Goal: Obtain resource: Obtain resource

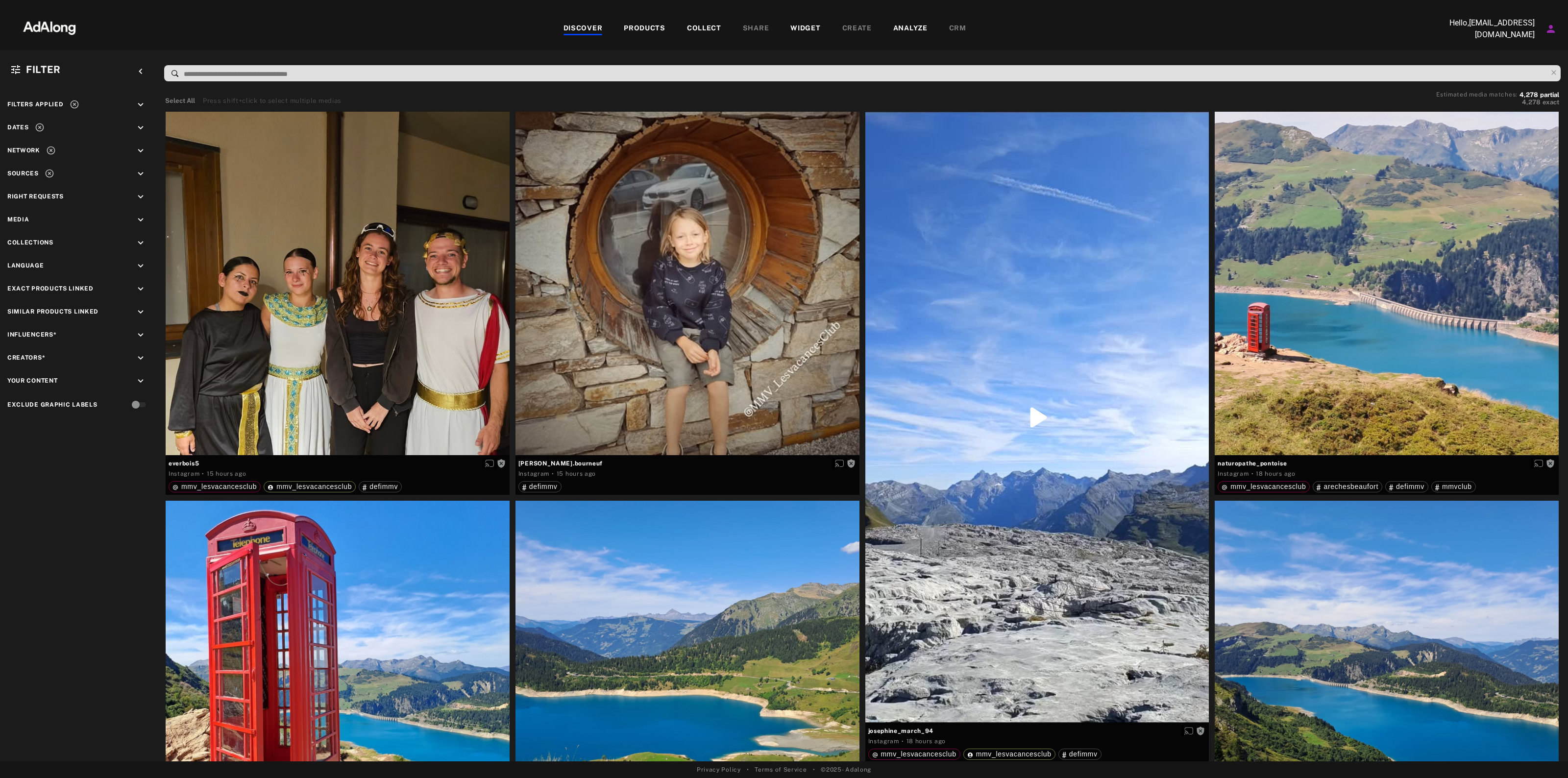
click at [148, 174] on div "keyboard_arrow_down" at bounding box center [142, 174] width 14 height 13
click at [139, 136] on div "Filters applied keyboard_arrow_down Dates keyboard_arrow_down Network keyboard_…" at bounding box center [78, 298] width 157 height 422
click at [139, 125] on icon "keyboard_arrow_down" at bounding box center [140, 128] width 11 height 11
click at [139, 191] on icon "keyboard_arrow_down" at bounding box center [140, 192] width 11 height 11
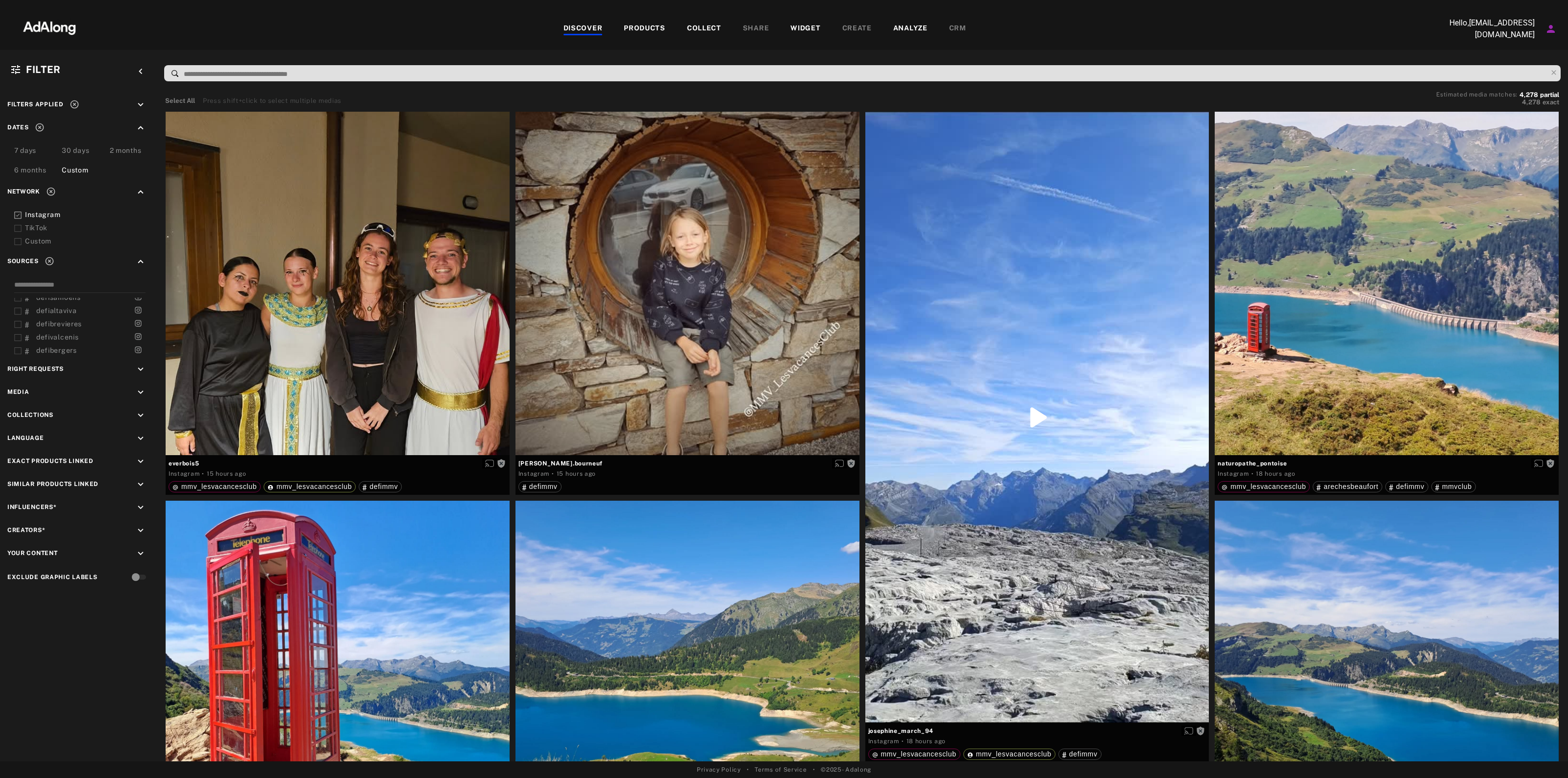
scroll to position [318, 0]
click at [75, 104] on icon at bounding box center [74, 104] width 10 height 10
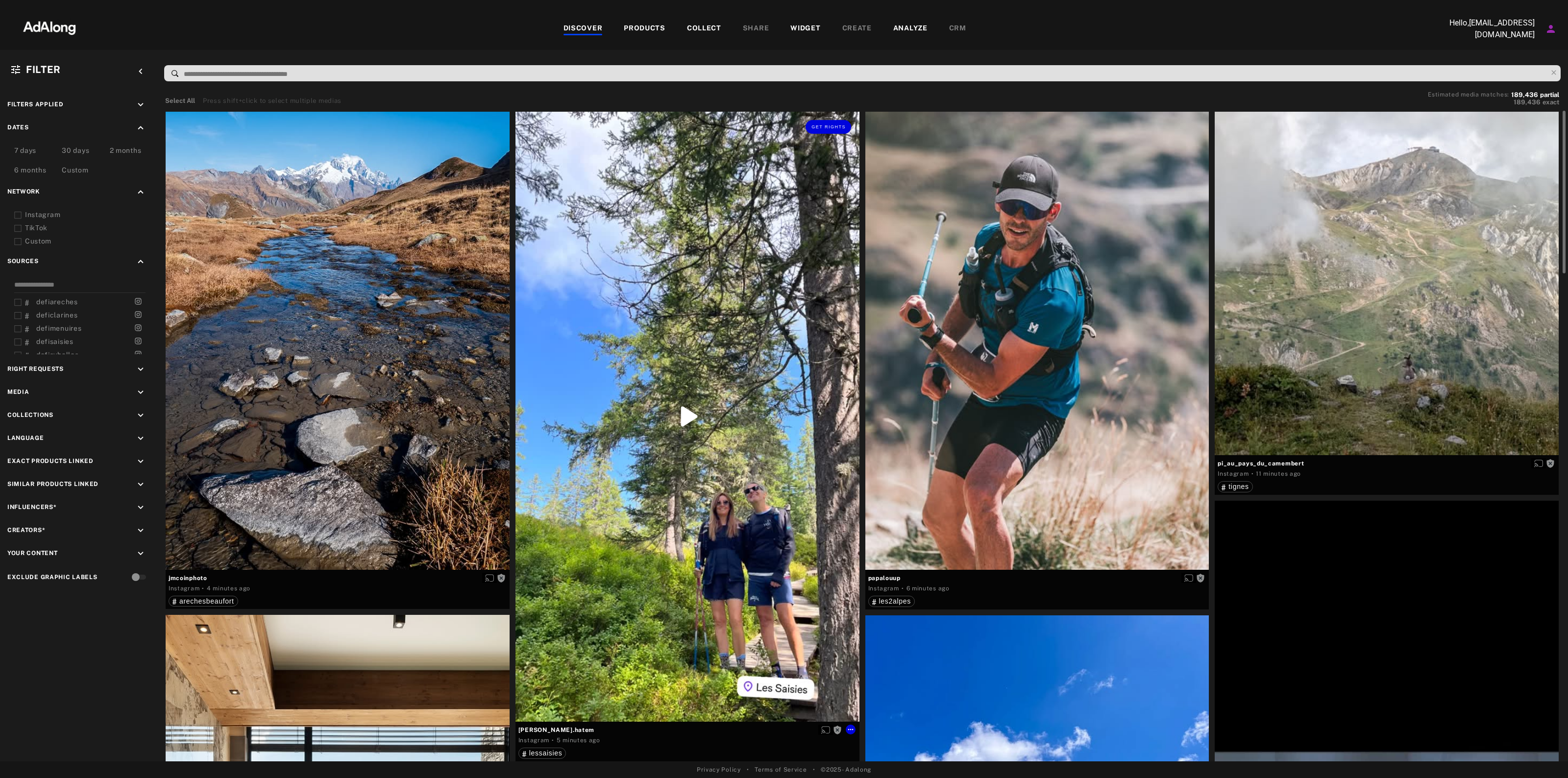
click at [755, 505] on div "Get rights" at bounding box center [687, 416] width 344 height 611
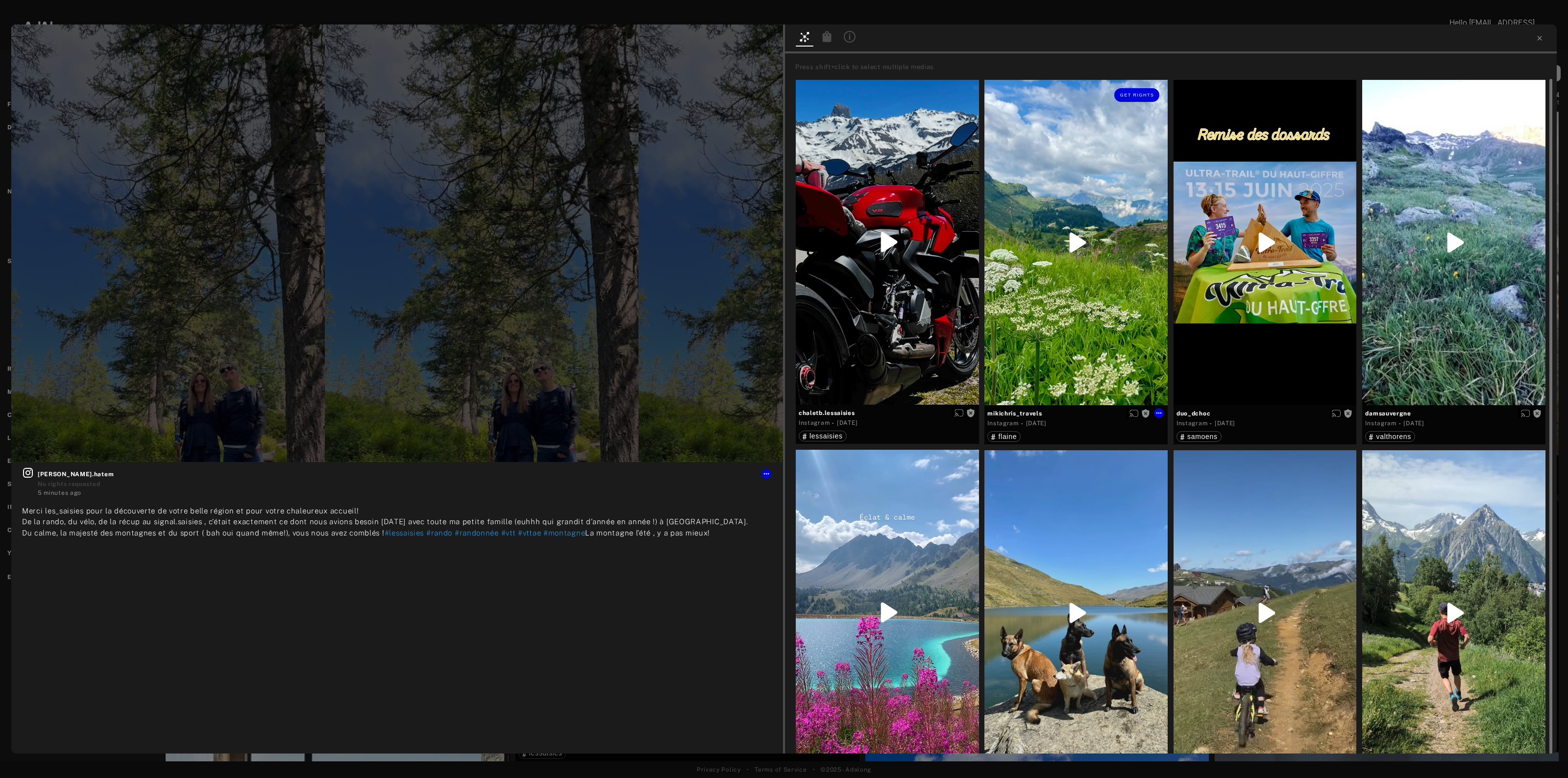
click at [1073, 281] on div "Get rights" at bounding box center [1076, 243] width 184 height 326
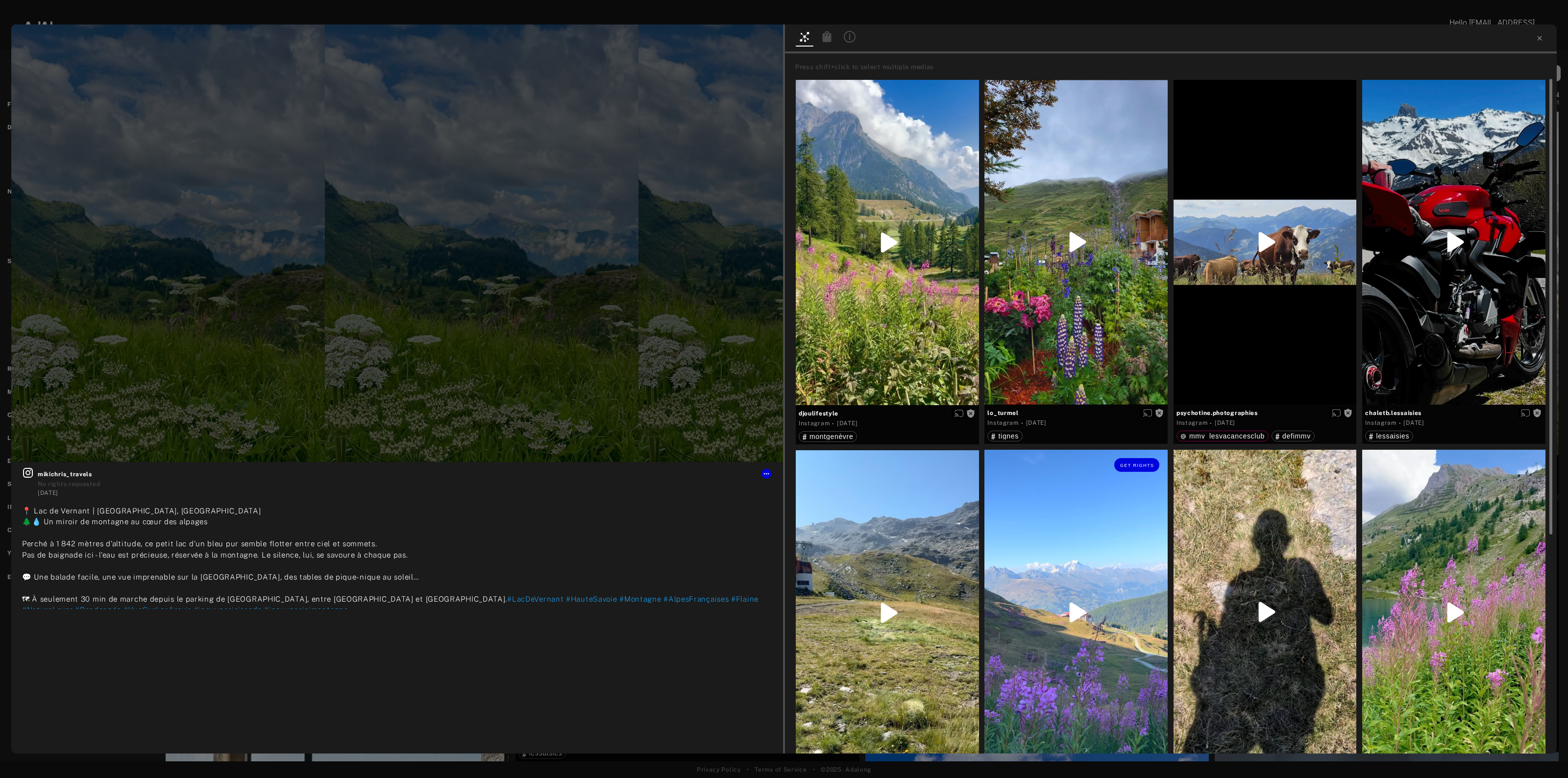
scroll to position [183, 0]
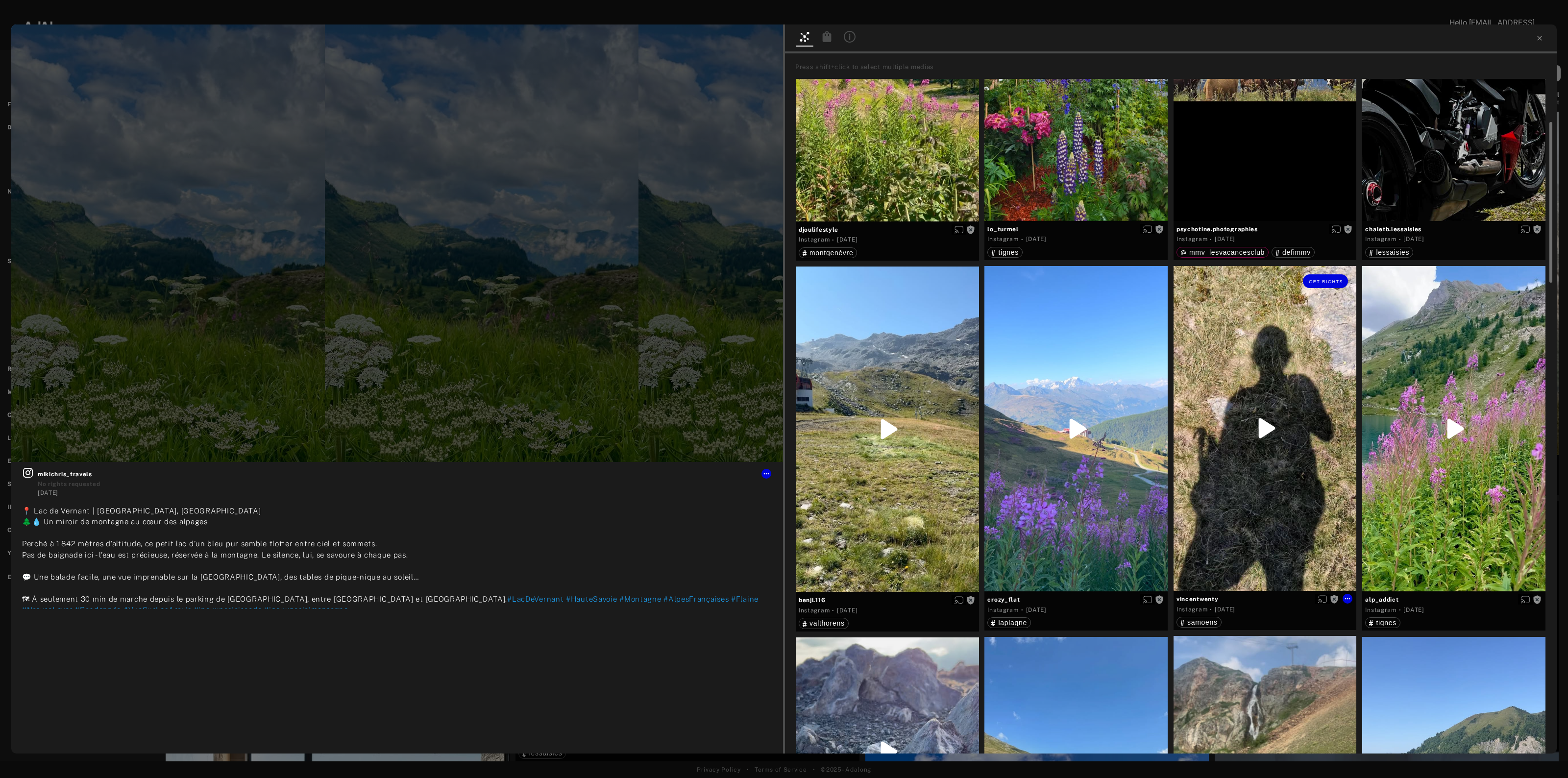
click at [1259, 443] on div "Get rights" at bounding box center [1266, 428] width 184 height 325
